Goal: Task Accomplishment & Management: Manage account settings

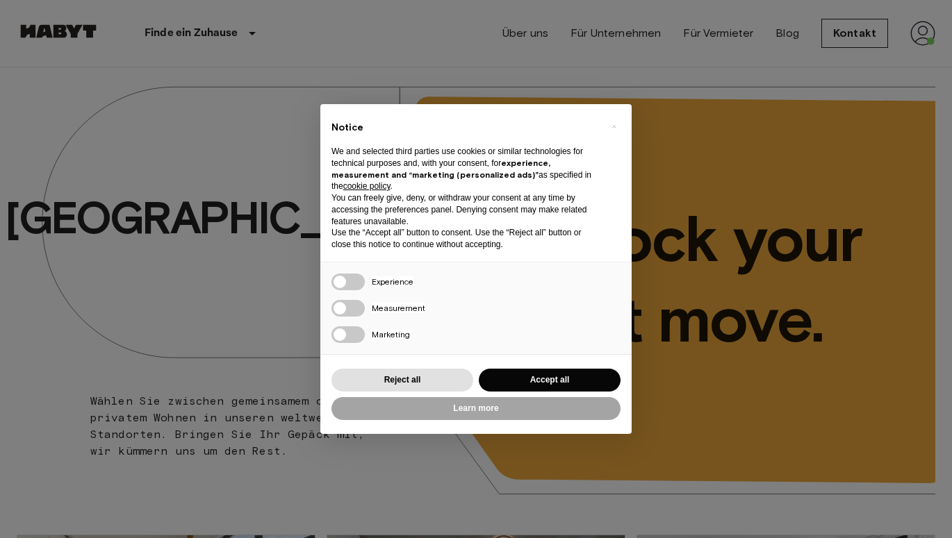
click at [517, 389] on div "Reject all Accept all" at bounding box center [475, 380] width 289 height 28
click at [545, 371] on button "Accept all" at bounding box center [550, 380] width 142 height 23
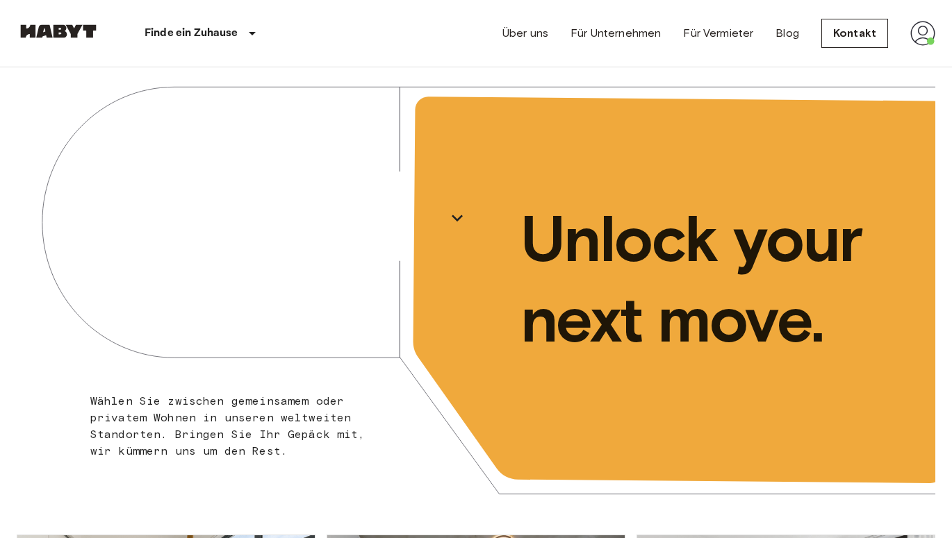
click at [916, 29] on img at bounding box center [922, 33] width 25 height 25
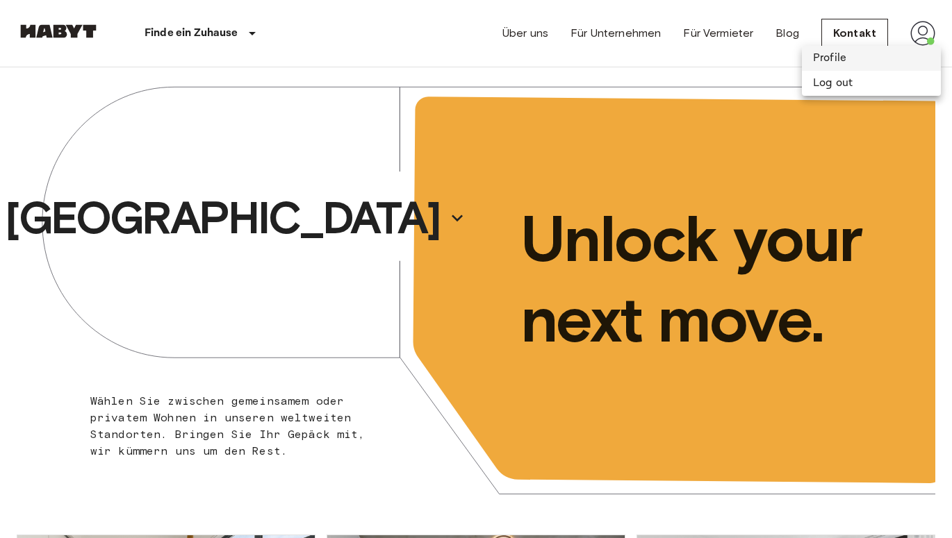
click at [876, 53] on li "Profile" at bounding box center [871, 58] width 139 height 25
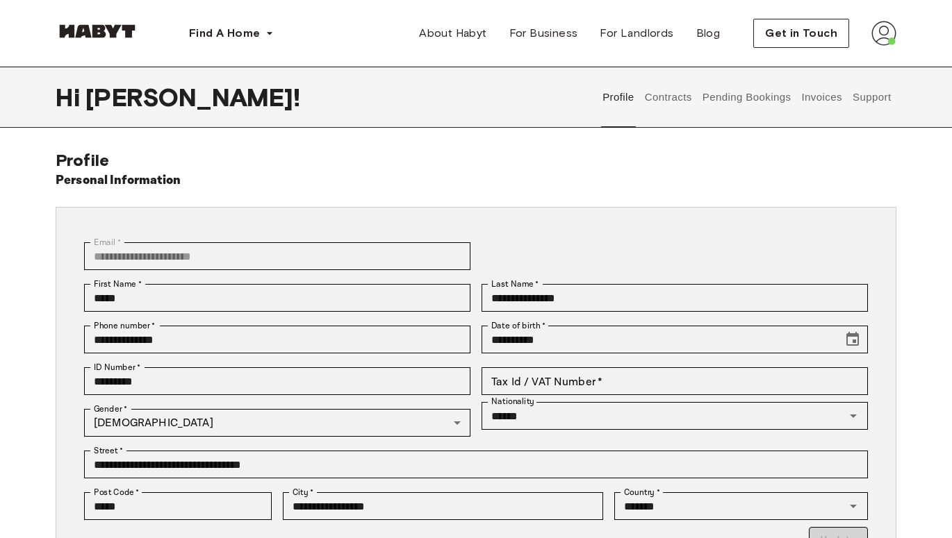
scroll to position [1, 0]
click at [835, 101] on button "Invoices" at bounding box center [822, 97] width 44 height 61
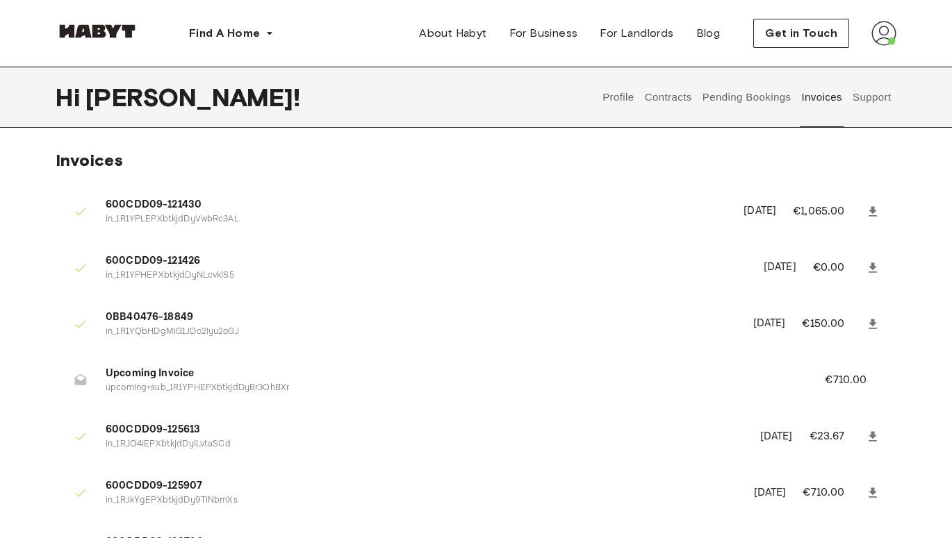
drag, startPoint x: 698, startPoint y: 213, endPoint x: 775, endPoint y: 213, distance: 76.4
click at [775, 213] on p "[DATE]" at bounding box center [759, 212] width 33 height 16
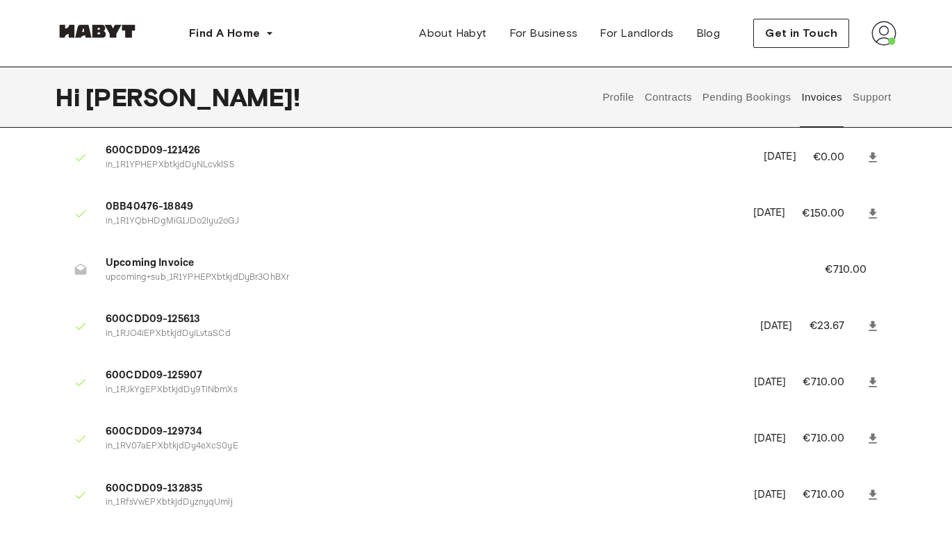
scroll to position [115, 0]
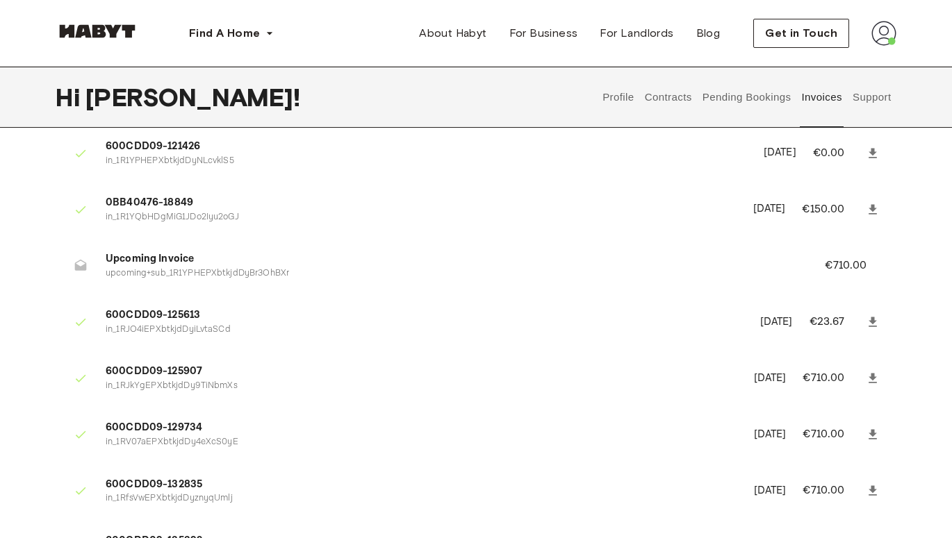
drag, startPoint x: 718, startPoint y: 154, endPoint x: 797, endPoint y: 154, distance: 78.5
click at [797, 154] on li "600CDD09-121426 in_1R1YPHEPXbtkjdDyNLcvklS5 [DATE] €0.00" at bounding box center [476, 153] width 841 height 48
drag, startPoint x: 709, startPoint y: 210, endPoint x: 790, endPoint y: 210, distance: 81.3
click at [790, 210] on li "0BB40476-18849 in_1R1YQbHDgMiG1JDo2Iyu2oGJ [DATE] €150.00" at bounding box center [476, 210] width 841 height 48
click at [771, 207] on p "[DATE]" at bounding box center [769, 210] width 33 height 16
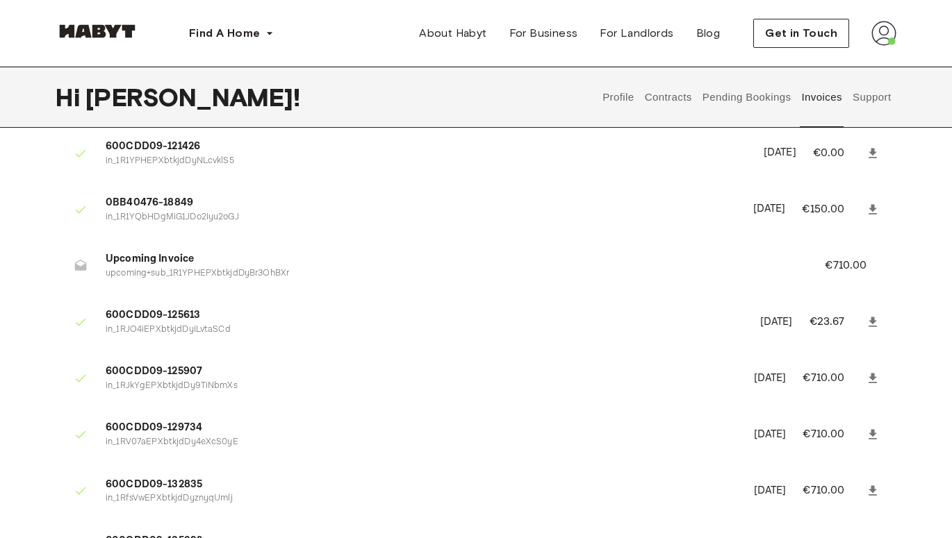
scroll to position [130, 0]
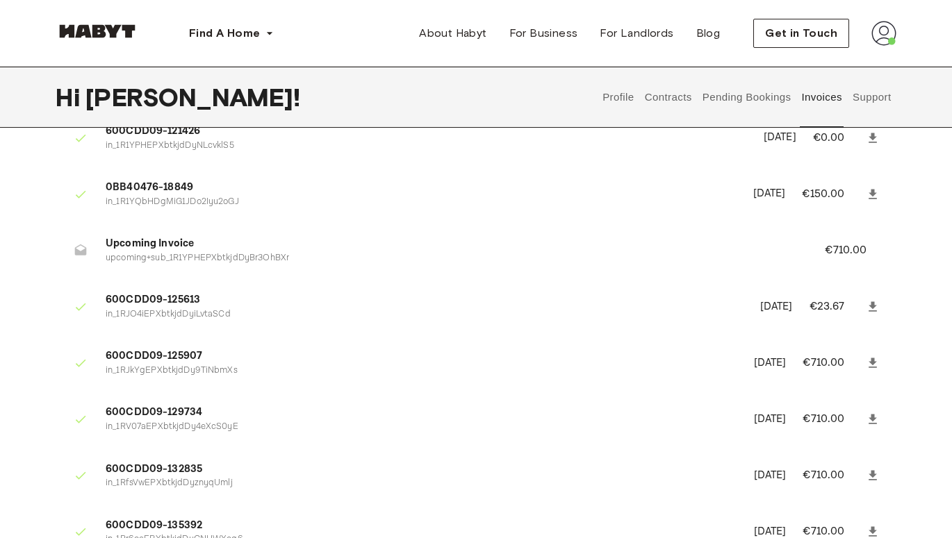
click at [679, 92] on button "Contracts" at bounding box center [668, 97] width 51 height 61
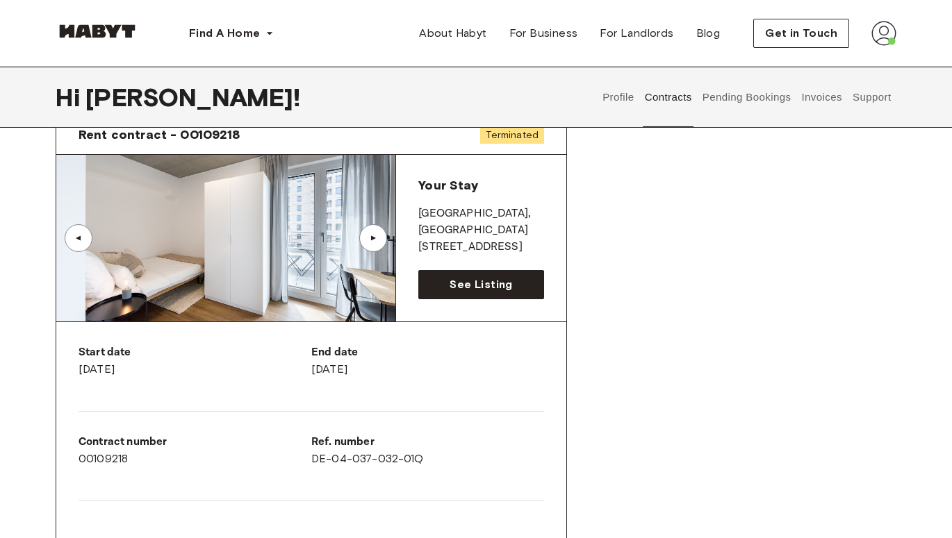
scroll to position [52, 0]
